Goal: Information Seeking & Learning: Learn about a topic

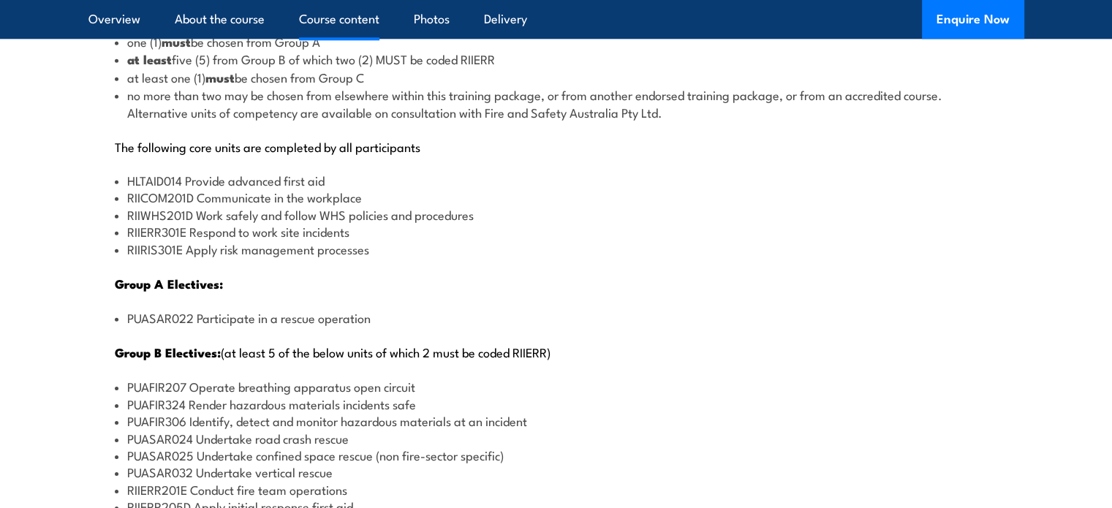
scroll to position [1755, 0]
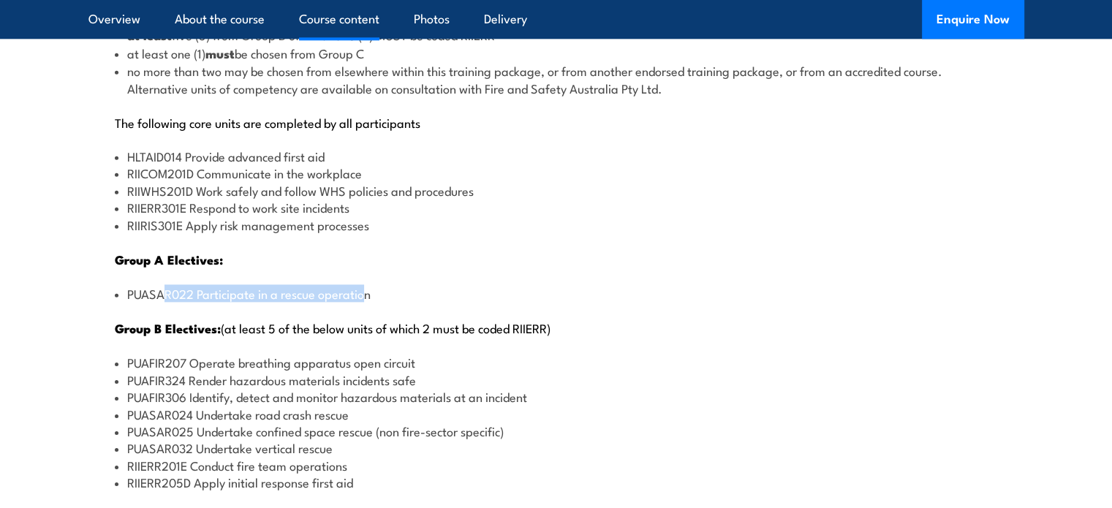
drag, startPoint x: 364, startPoint y: 291, endPoint x: 162, endPoint y: 285, distance: 201.9
click at [162, 285] on li "PUASAR022 Participate in a rescue operation" at bounding box center [556, 293] width 883 height 17
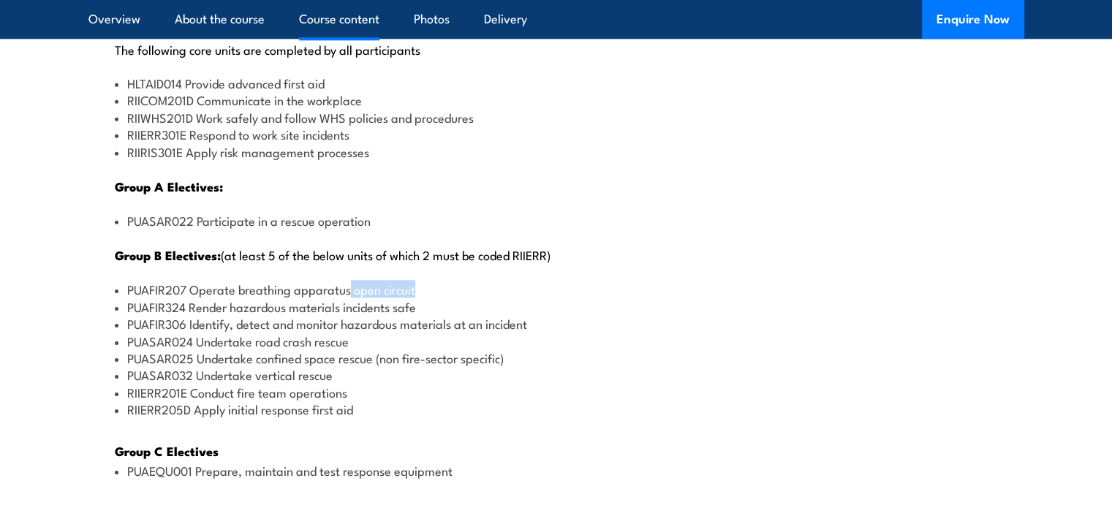
drag, startPoint x: 415, startPoint y: 288, endPoint x: 350, endPoint y: 286, distance: 65.1
click at [350, 286] on li "PUAFIR207 Operate breathing apparatus open circuit" at bounding box center [556, 289] width 883 height 17
drag, startPoint x: 357, startPoint y: 339, endPoint x: 197, endPoint y: 341, distance: 160.1
click at [197, 341] on li "PUASAR024 Undertake road crash rescue" at bounding box center [556, 341] width 883 height 17
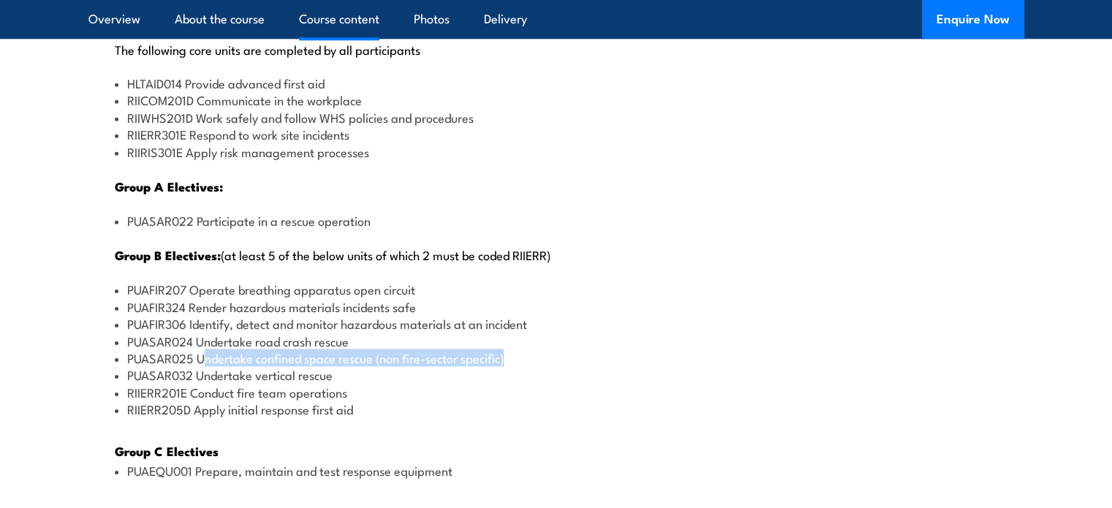
drag, startPoint x: 530, startPoint y: 356, endPoint x: 201, endPoint y: 360, distance: 329.1
click at [201, 360] on li "PUASAR025 Undertake confined space rescue (non fire-sector specific)" at bounding box center [556, 358] width 883 height 17
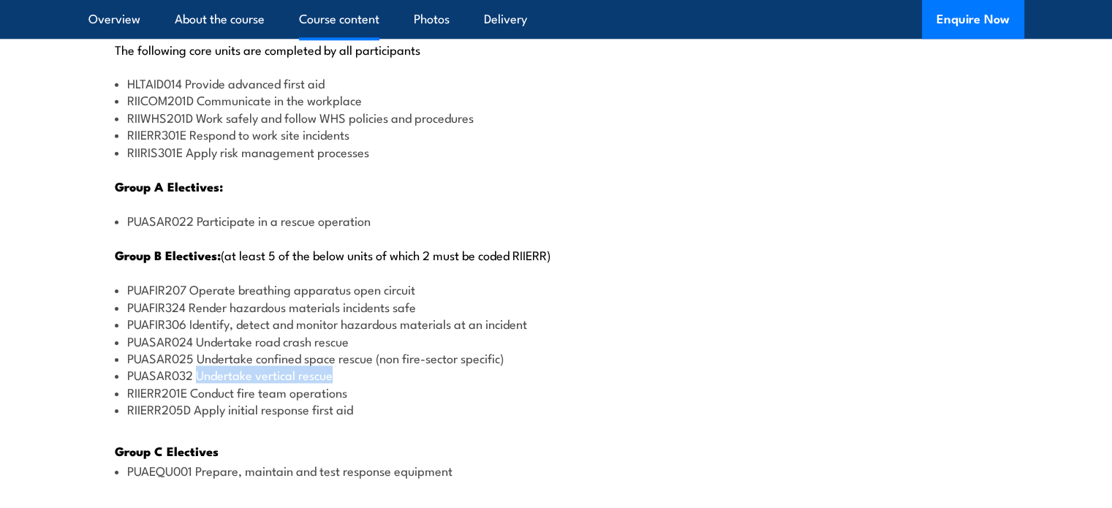
drag, startPoint x: 337, startPoint y: 374, endPoint x: 200, endPoint y: 371, distance: 137.5
click at [200, 371] on li "PUASAR032 Undertake vertical rescue" at bounding box center [556, 374] width 883 height 17
drag, startPoint x: 306, startPoint y: 395, endPoint x: 203, endPoint y: 391, distance: 103.2
click at [203, 391] on li "RIIERR201E Conduct fire team operations" at bounding box center [556, 392] width 883 height 17
drag, startPoint x: 361, startPoint y: 406, endPoint x: 197, endPoint y: 401, distance: 163.9
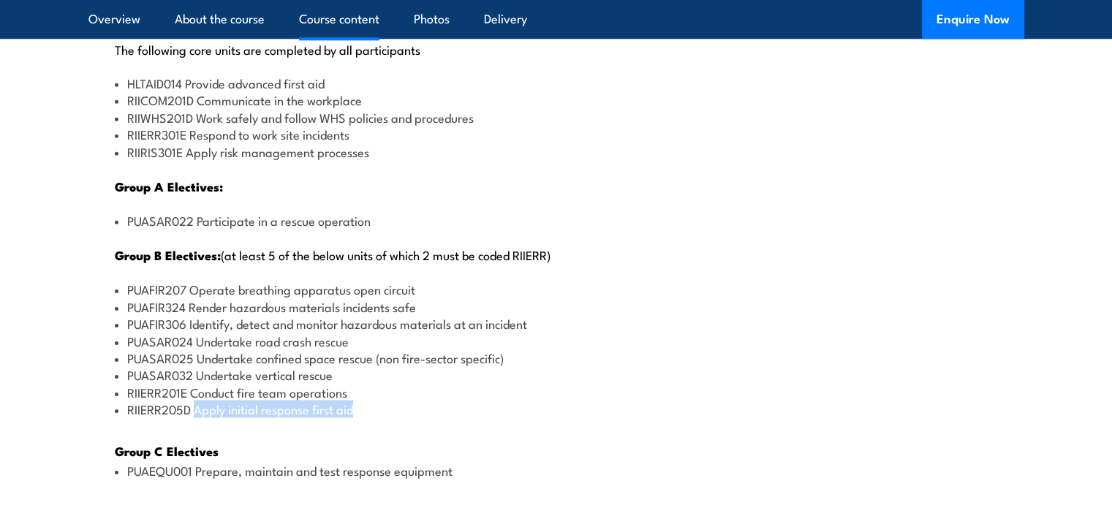
click at [197, 401] on li "RIIERR205D Apply initial response first aid" at bounding box center [556, 409] width 883 height 17
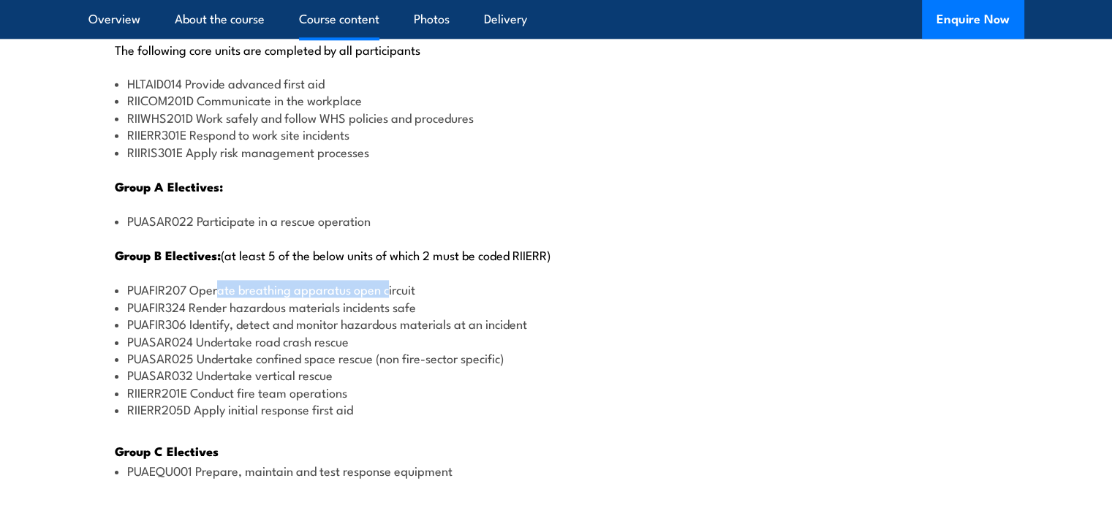
drag, startPoint x: 217, startPoint y: 287, endPoint x: 387, endPoint y: 292, distance: 169.7
click at [387, 292] on li "PUAFIR207 Operate breathing apparatus open circuit" at bounding box center [556, 289] width 883 height 17
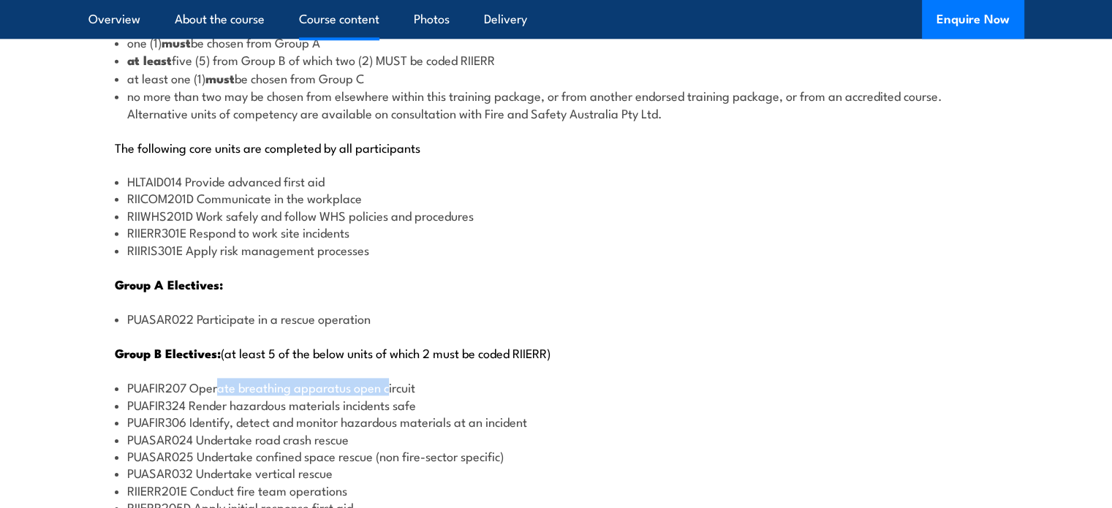
scroll to position [1755, 0]
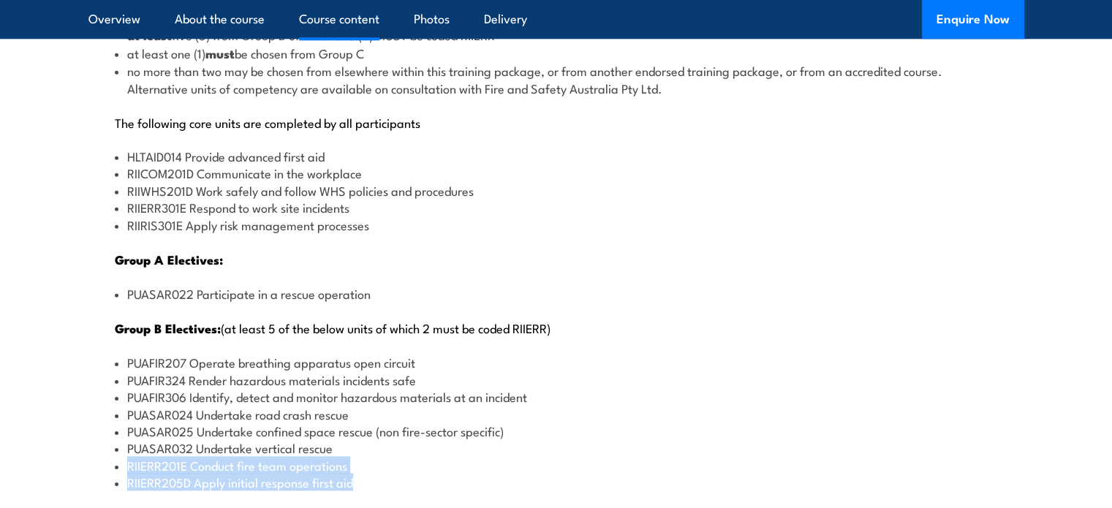
drag, startPoint x: 365, startPoint y: 479, endPoint x: 121, endPoint y: 458, distance: 244.4
click at [121, 458] on ul "PUAFIR207 Operate breathing apparatus open circuit PUAFIR324 Render hazardous m…" at bounding box center [556, 422] width 883 height 137
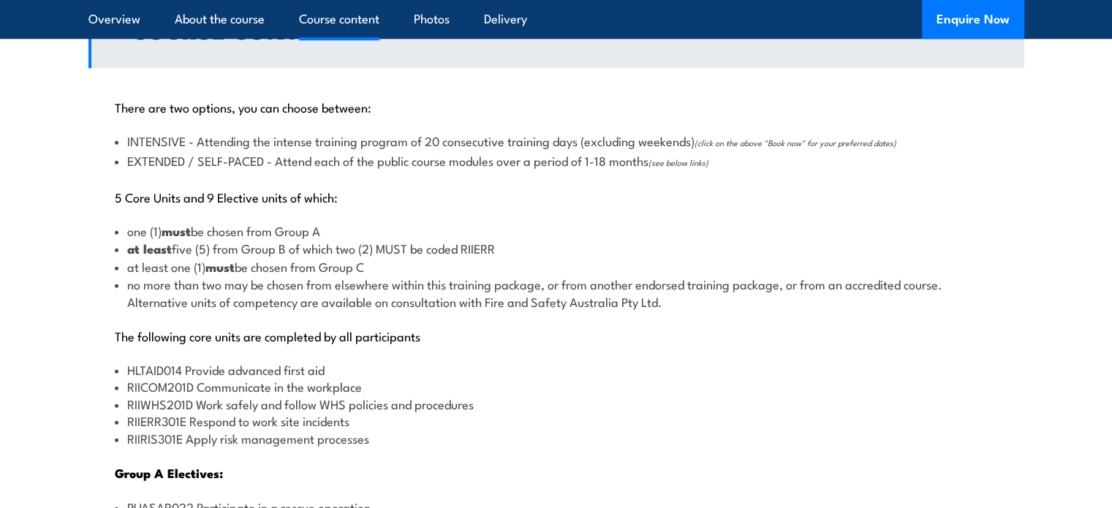
scroll to position [1535, 0]
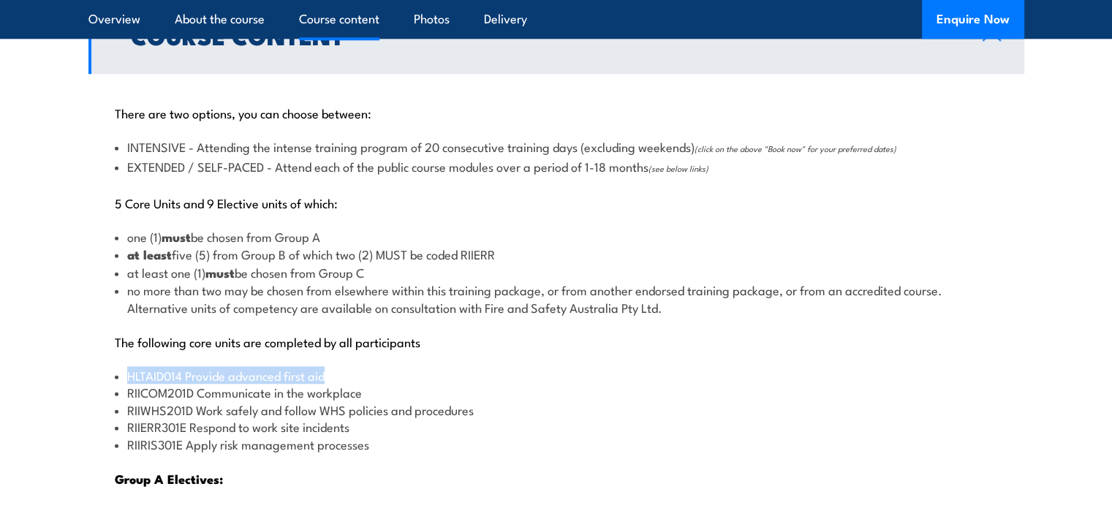
drag, startPoint x: 331, startPoint y: 375, endPoint x: 124, endPoint y: 371, distance: 207.0
click at [124, 371] on li "HLTAID014 Provide advanced first aid" at bounding box center [556, 375] width 883 height 17
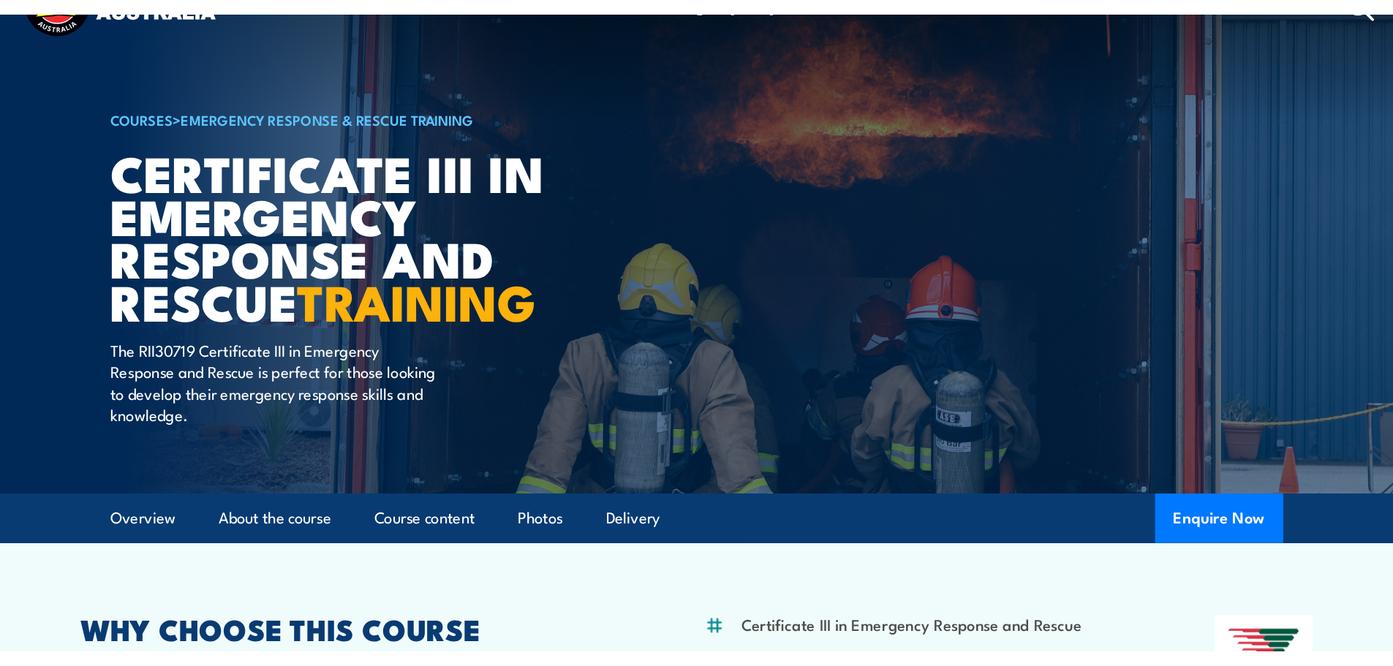
scroll to position [0, 0]
